Goal: Information Seeking & Learning: Learn about a topic

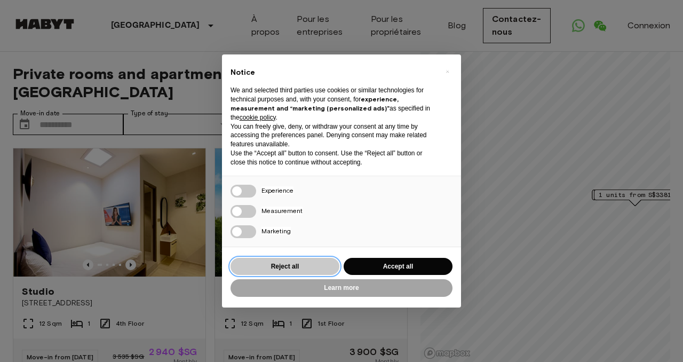
click at [297, 267] on button "Reject all" at bounding box center [284, 267] width 109 height 18
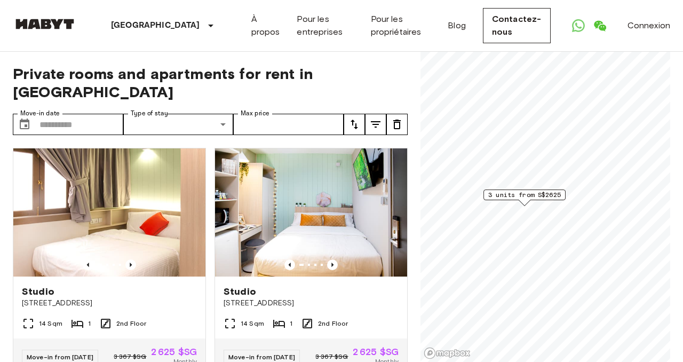
click at [531, 194] on span "3 units from S$2625" at bounding box center [524, 195] width 73 height 10
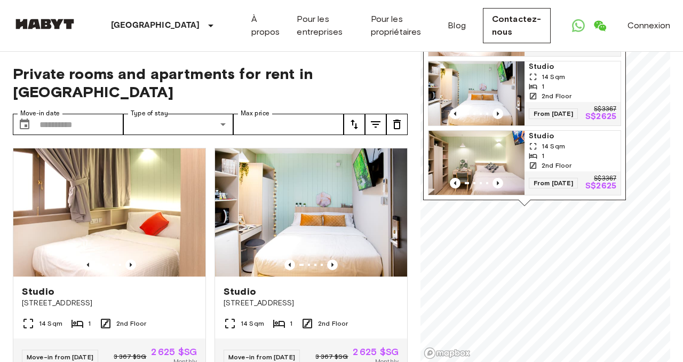
scroll to position [1, 0]
